Goal: Task Accomplishment & Management: Manage account settings

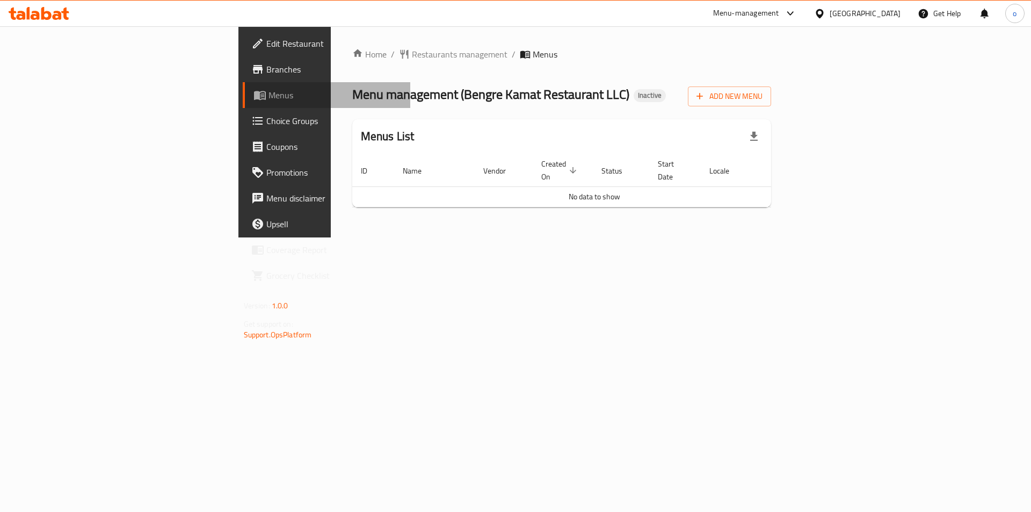
click at [243, 104] on link "Menus" at bounding box center [327, 95] width 168 height 26
click at [268, 93] on span "Menus" at bounding box center [335, 95] width 134 height 13
click at [268, 95] on span "Menus" at bounding box center [335, 95] width 134 height 13
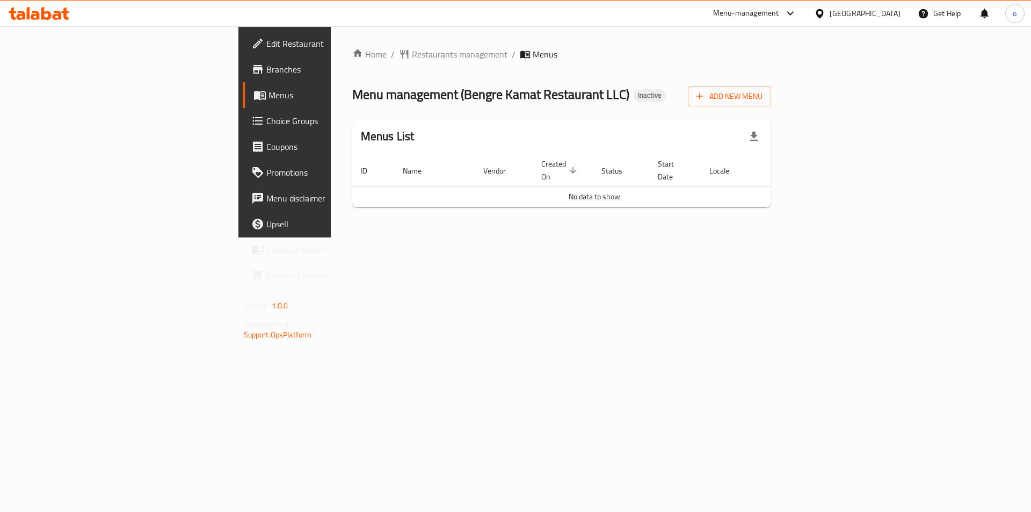
click at [268, 95] on span "Menus" at bounding box center [335, 95] width 134 height 13
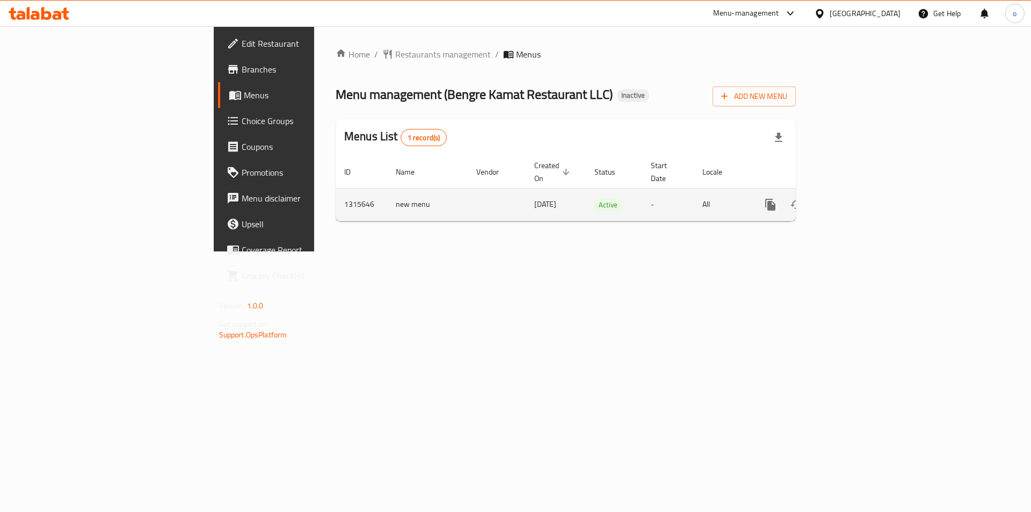
click at [861, 201] on link "enhanced table" at bounding box center [848, 205] width 26 height 26
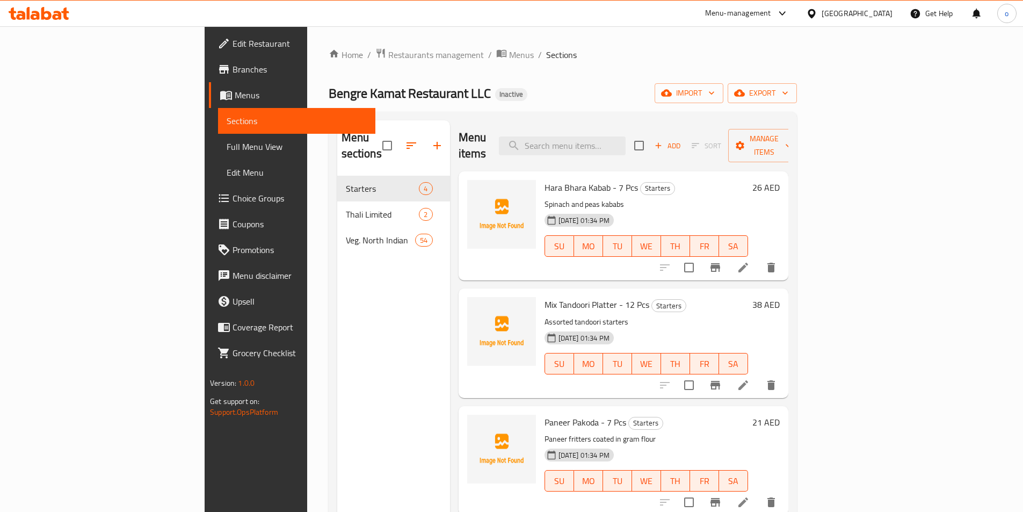
click at [235, 100] on span "Menus" at bounding box center [301, 95] width 132 height 13
